Goal: Information Seeking & Learning: Learn about a topic

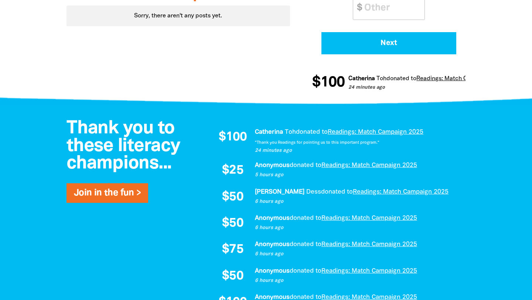
scroll to position [412, 0]
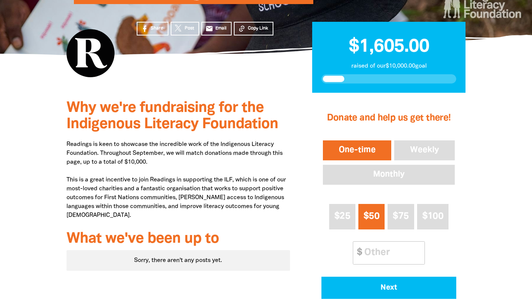
scroll to position [171, 0]
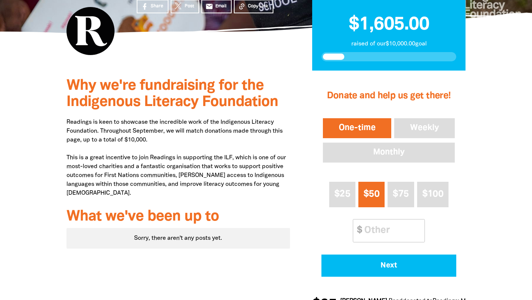
scroll to position [140, 0]
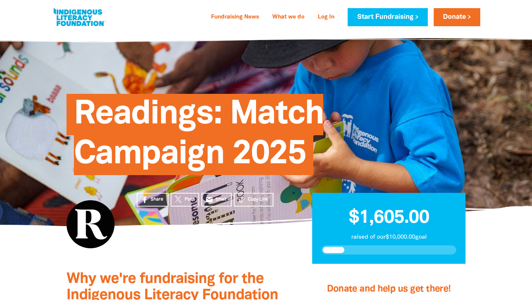
scroll to position [3, 0]
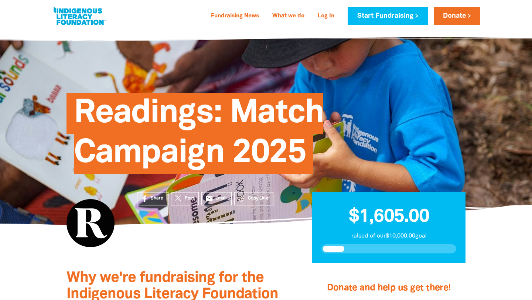
click at [83, 23] on link at bounding box center [79, 16] width 55 height 23
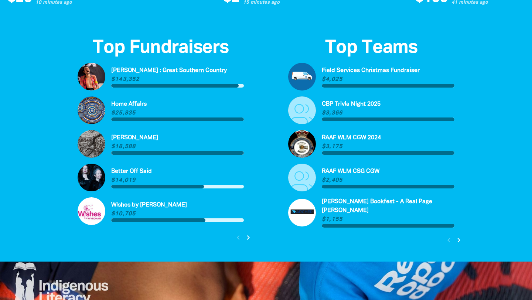
scroll to position [1712, 0]
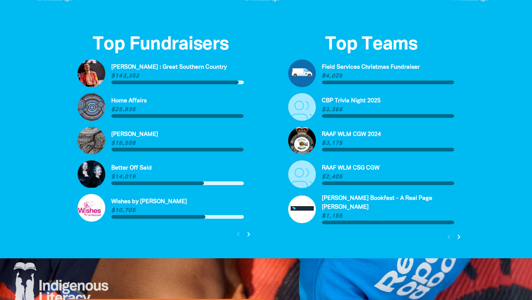
click at [248, 233] on icon "chevron_right" at bounding box center [248, 234] width 9 height 9
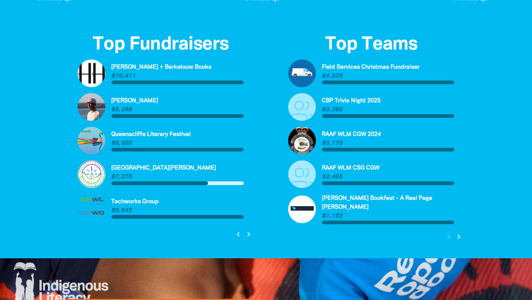
click at [248, 233] on icon "chevron_right" at bounding box center [248, 234] width 9 height 9
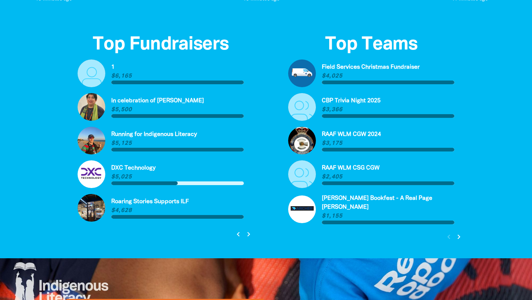
click at [248, 233] on icon "chevron_right" at bounding box center [248, 234] width 9 height 9
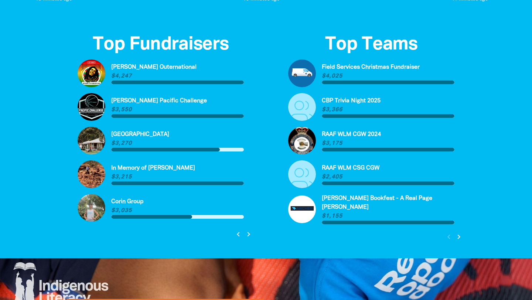
click at [248, 233] on icon "chevron_right" at bounding box center [248, 234] width 9 height 9
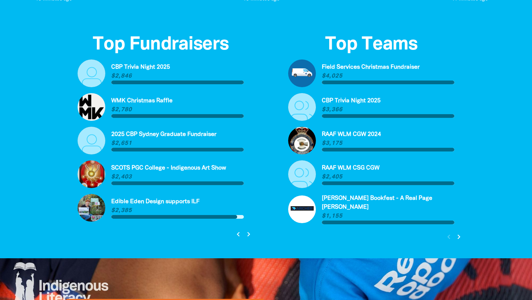
click at [248, 233] on icon "chevron_right" at bounding box center [248, 234] width 9 height 9
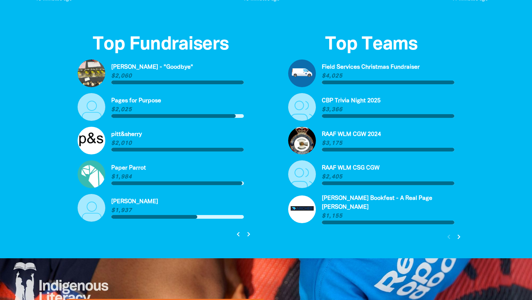
click at [248, 233] on icon "chevron_right" at bounding box center [248, 234] width 9 height 9
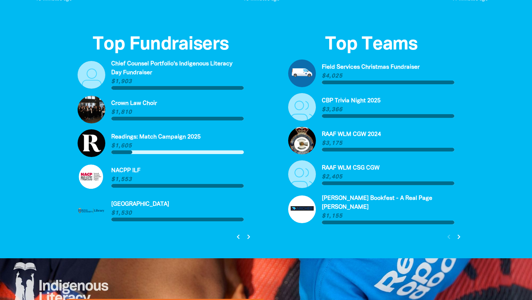
click at [249, 240] on icon "chevron_right" at bounding box center [248, 236] width 9 height 9
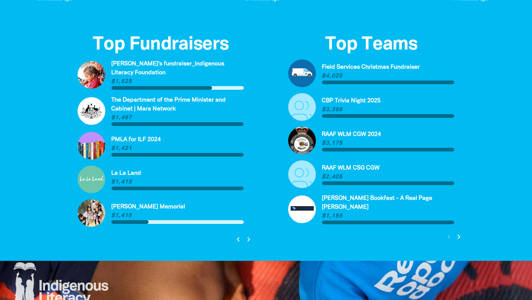
click at [248, 241] on icon "chevron_right" at bounding box center [248, 239] width 9 height 9
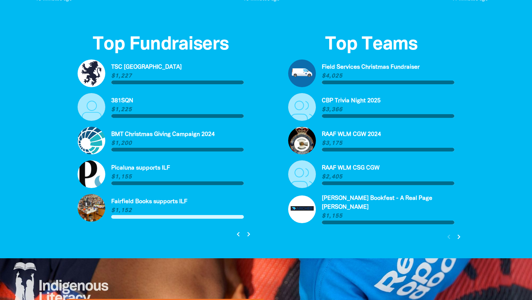
click at [249, 233] on icon "chevron_right" at bounding box center [248, 234] width 9 height 9
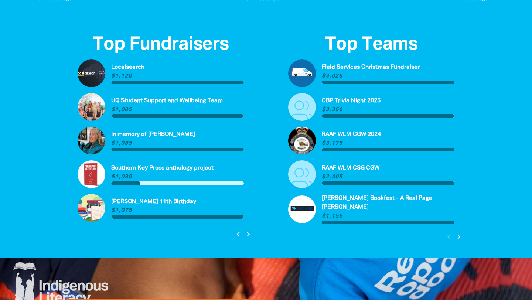
click at [141, 201] on link "Link to Fox's 11th Birthday" at bounding box center [161, 208] width 166 height 28
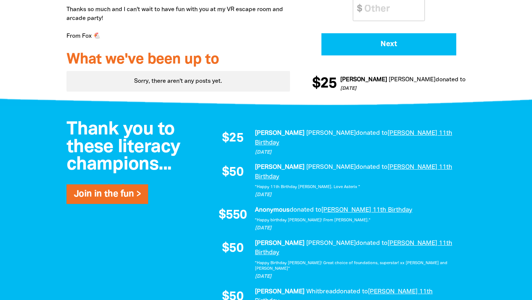
scroll to position [422, 0]
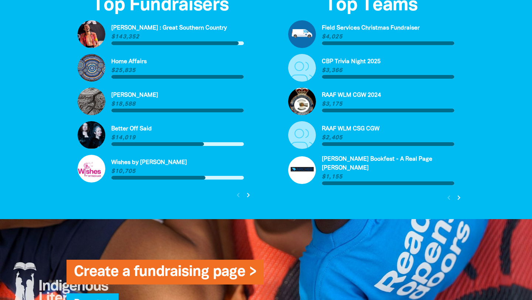
scroll to position [1749, 0]
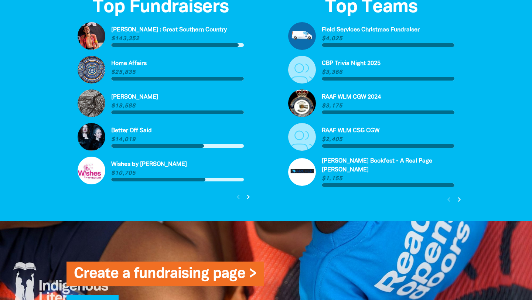
click at [458, 196] on icon "chevron_right" at bounding box center [459, 199] width 9 height 9
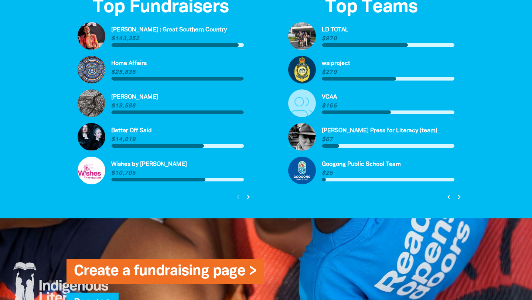
click at [458, 196] on icon "chevron_right" at bounding box center [459, 196] width 9 height 9
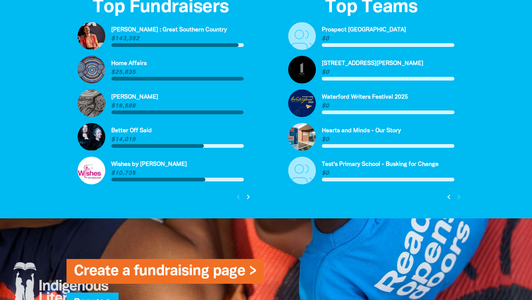
click at [239, 197] on div "chevron_left chevron_right" at bounding box center [243, 196] width 23 height 13
click at [248, 199] on icon "chevron_right" at bounding box center [248, 196] width 9 height 9
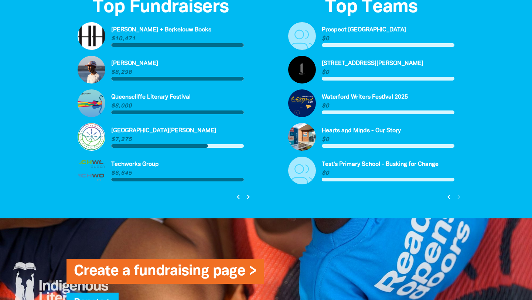
click at [165, 31] on link "Link to Harry Hartog + Berkelouw Books" at bounding box center [161, 36] width 166 height 28
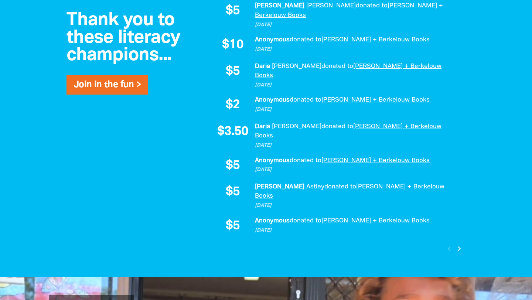
scroll to position [610, 0]
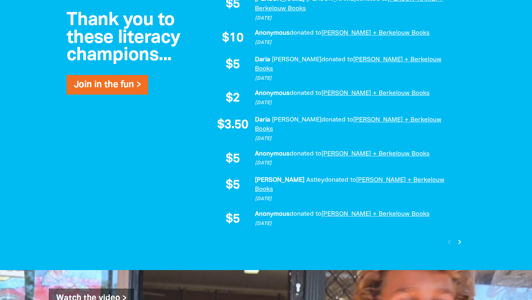
click at [458, 237] on icon "chevron_right" at bounding box center [459, 241] width 9 height 9
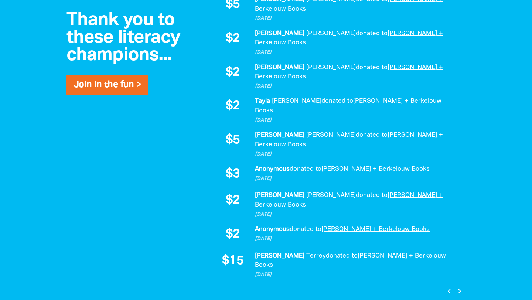
scroll to position [604, 0]
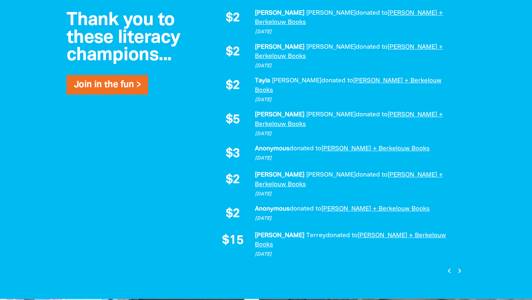
click at [459, 266] on icon "chevron_right" at bounding box center [459, 270] width 9 height 9
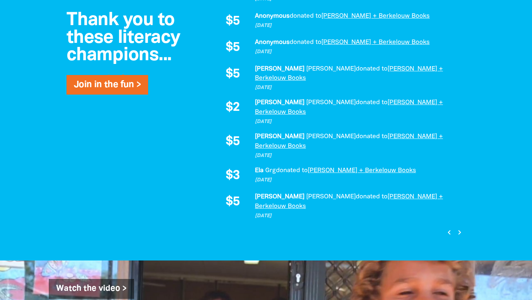
scroll to position [625, 0]
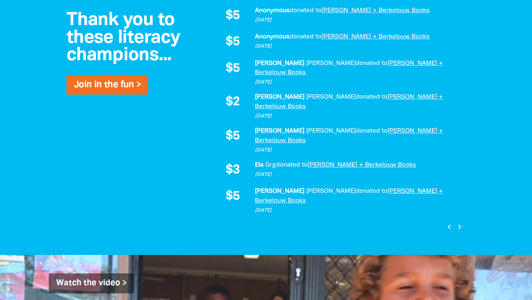
click at [459, 222] on icon "chevron_right" at bounding box center [459, 226] width 9 height 9
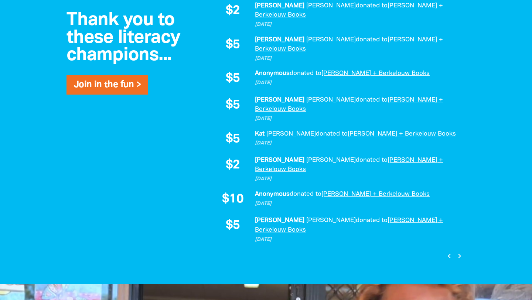
scroll to position [622, 0]
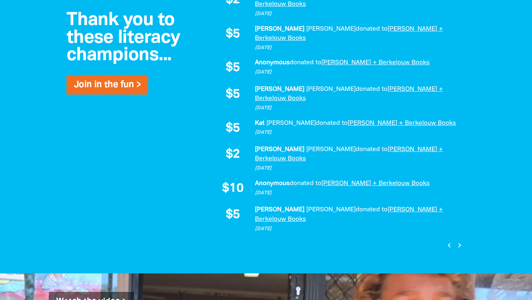
click at [462, 241] on icon "chevron_right" at bounding box center [459, 245] width 9 height 9
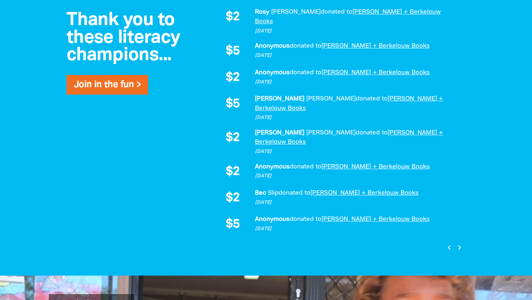
scroll to position [631, 0]
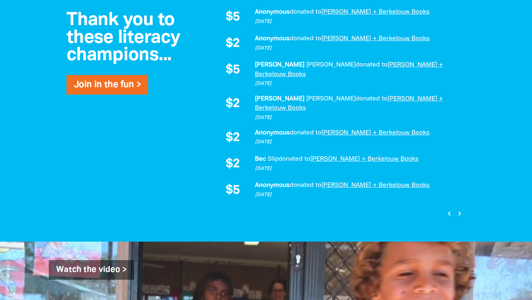
click at [460, 209] on icon "chevron_right" at bounding box center [459, 213] width 9 height 9
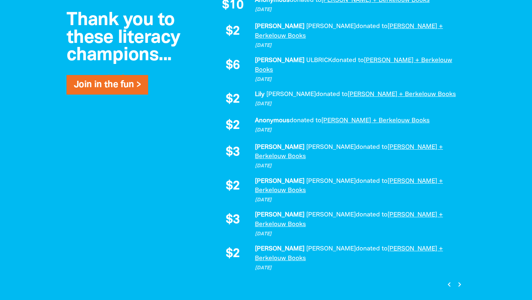
scroll to position [589, 0]
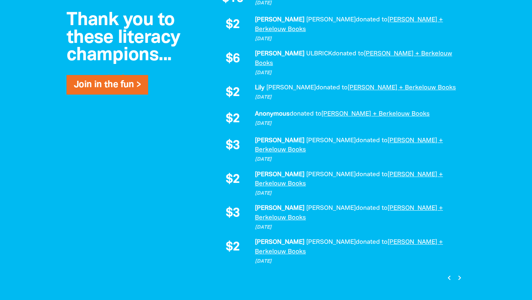
click at [459, 273] on icon "chevron_right" at bounding box center [459, 277] width 9 height 9
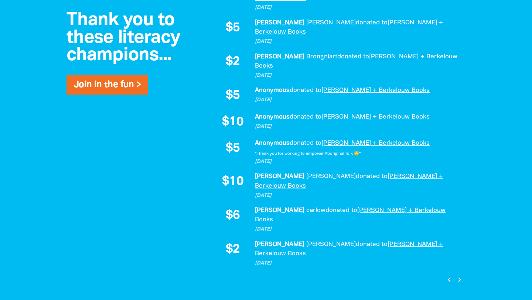
scroll to position [621, 0]
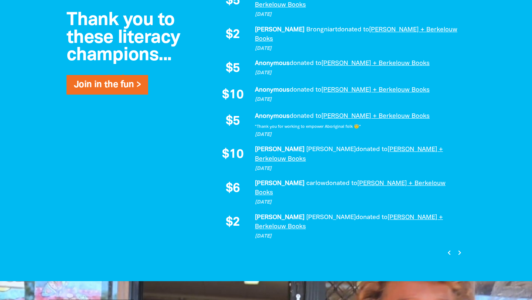
click at [460, 248] on icon "chevron_right" at bounding box center [459, 252] width 9 height 9
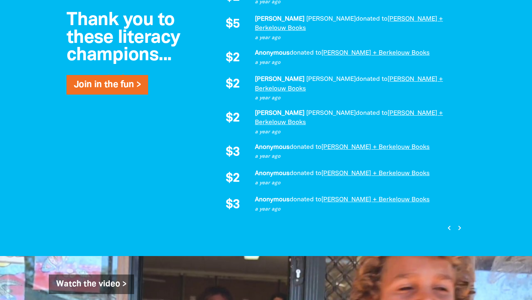
scroll to position [627, 0]
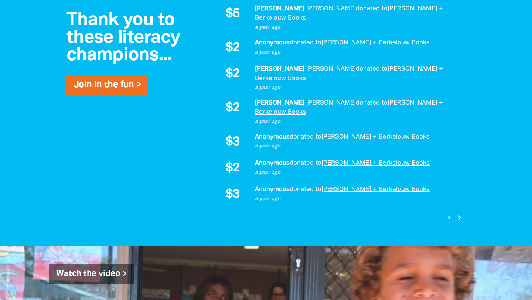
click at [458, 213] on icon "chevron_right" at bounding box center [459, 217] width 9 height 9
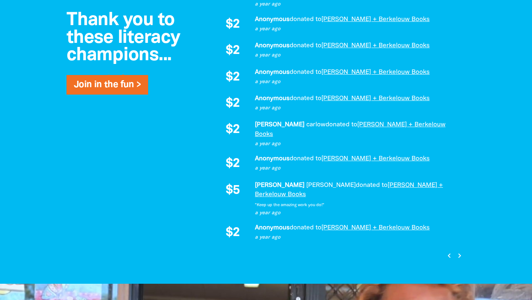
scroll to position [604, 0]
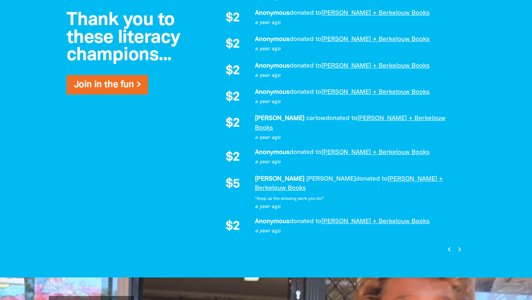
click at [461, 245] on icon "chevron_right" at bounding box center [459, 249] width 9 height 9
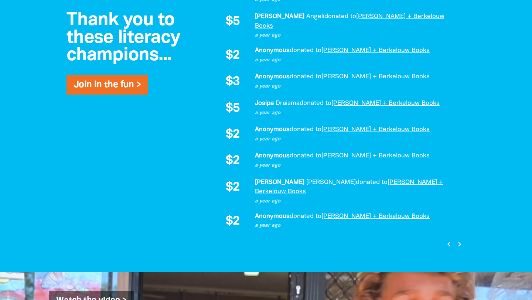
scroll to position [614, 0]
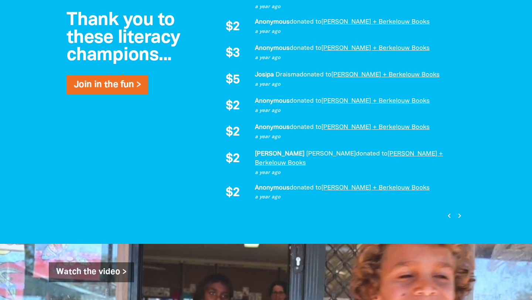
click at [457, 211] on icon "chevron_right" at bounding box center [459, 215] width 9 height 9
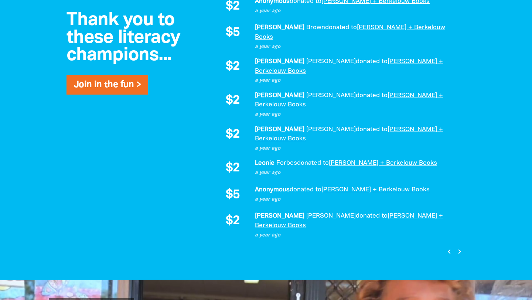
scroll to position [630, 0]
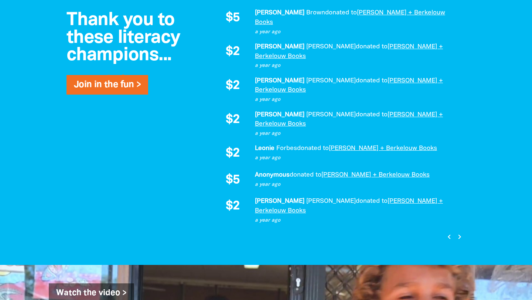
click at [459, 232] on icon "chevron_right" at bounding box center [459, 236] width 9 height 9
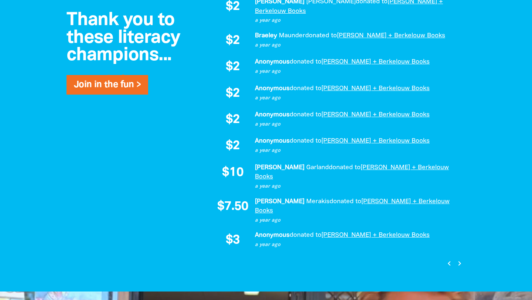
scroll to position [603, 0]
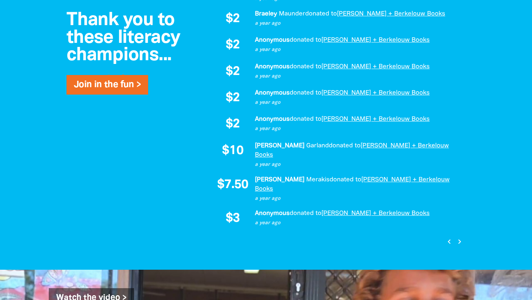
click at [461, 237] on icon "chevron_right" at bounding box center [459, 241] width 9 height 9
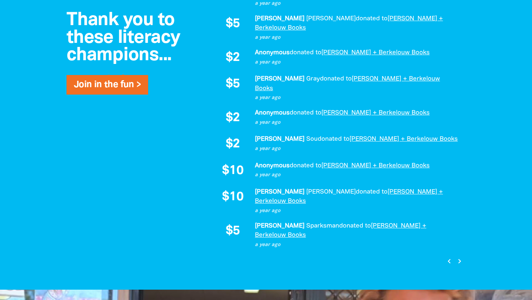
scroll to position [599, 0]
click at [458, 256] on icon "chevron_right" at bounding box center [459, 260] width 9 height 9
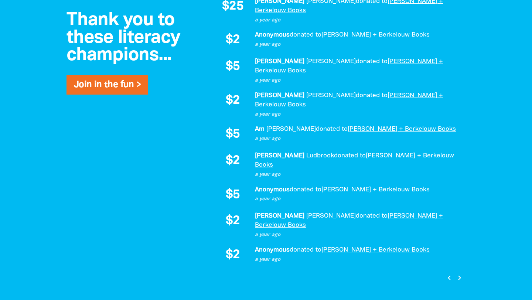
scroll to position [608, 0]
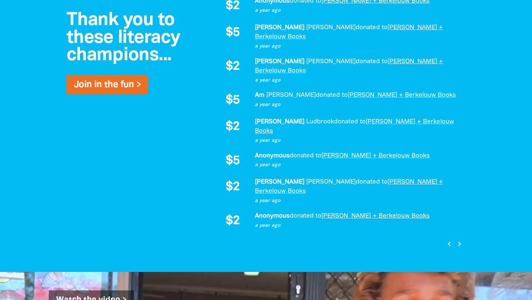
click at [459, 239] on icon "chevron_right" at bounding box center [459, 243] width 9 height 9
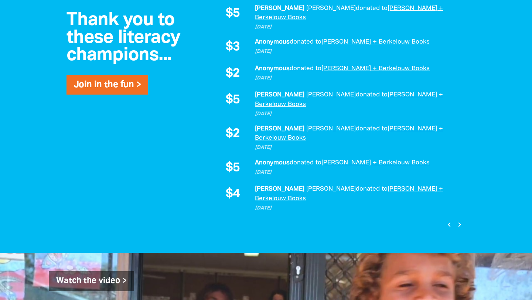
scroll to position [643, 0]
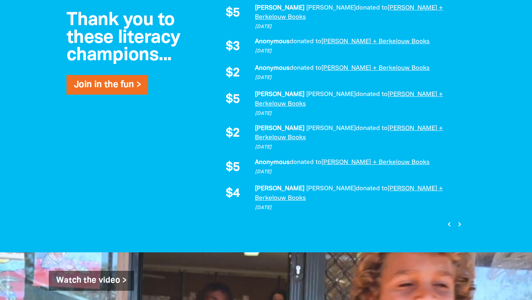
click at [457, 220] on icon "chevron_right" at bounding box center [459, 224] width 9 height 9
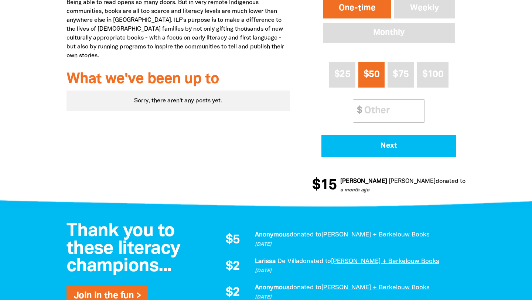
scroll to position [331, 0]
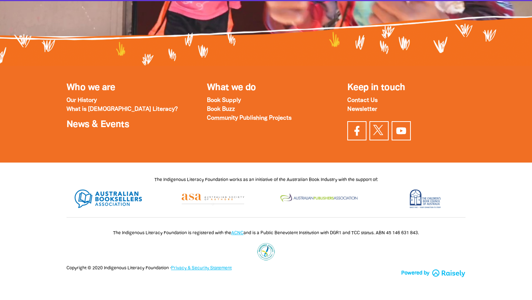
scroll to position [3, 0]
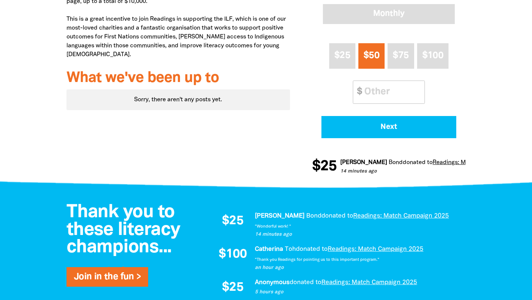
scroll to position [405, 0]
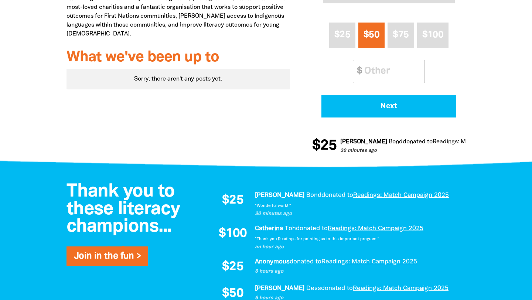
scroll to position [388, 0]
